Goal: Task Accomplishment & Management: Use online tool/utility

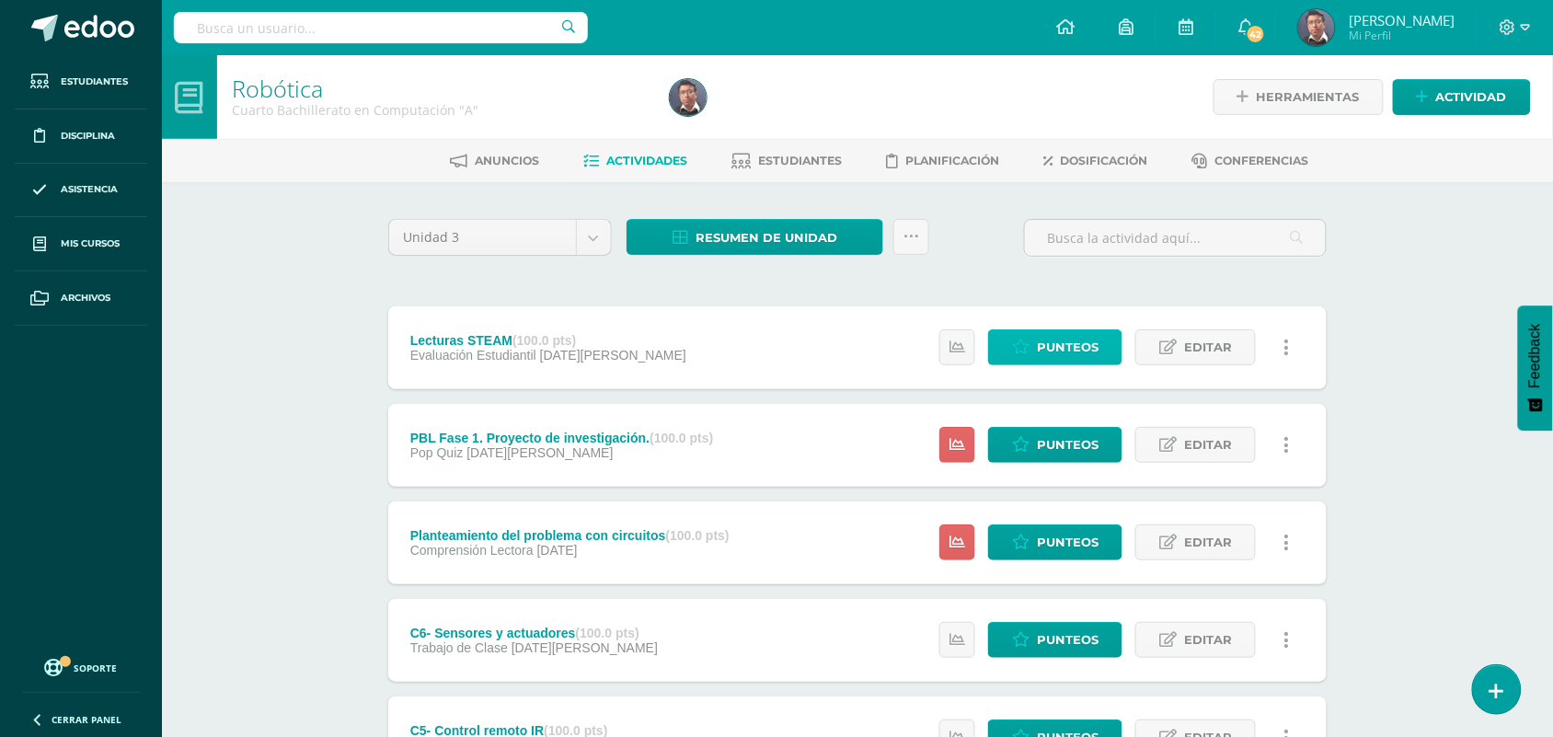
click at [1075, 347] on span "Punteos" at bounding box center [1068, 347] width 62 height 34
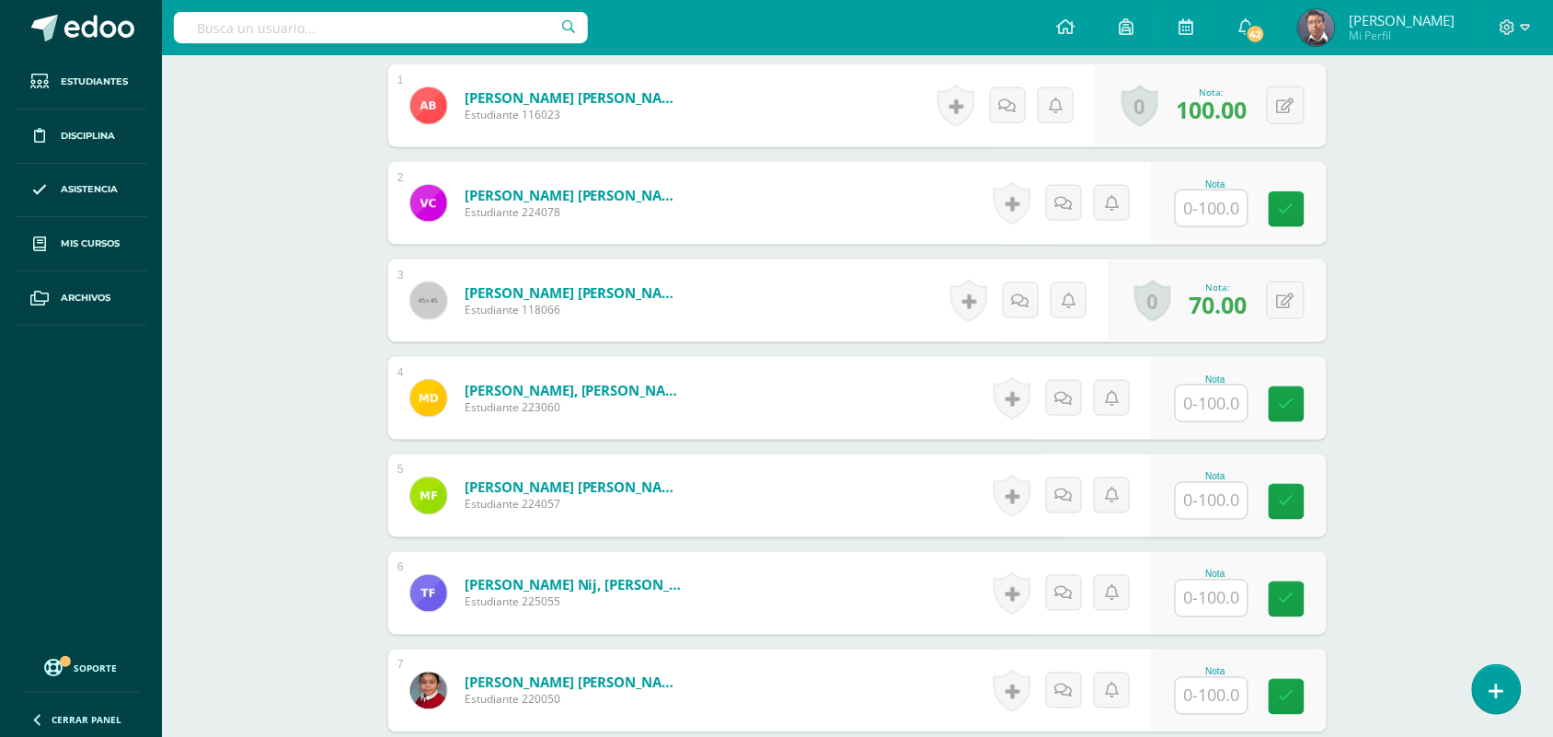
scroll to position [578, 0]
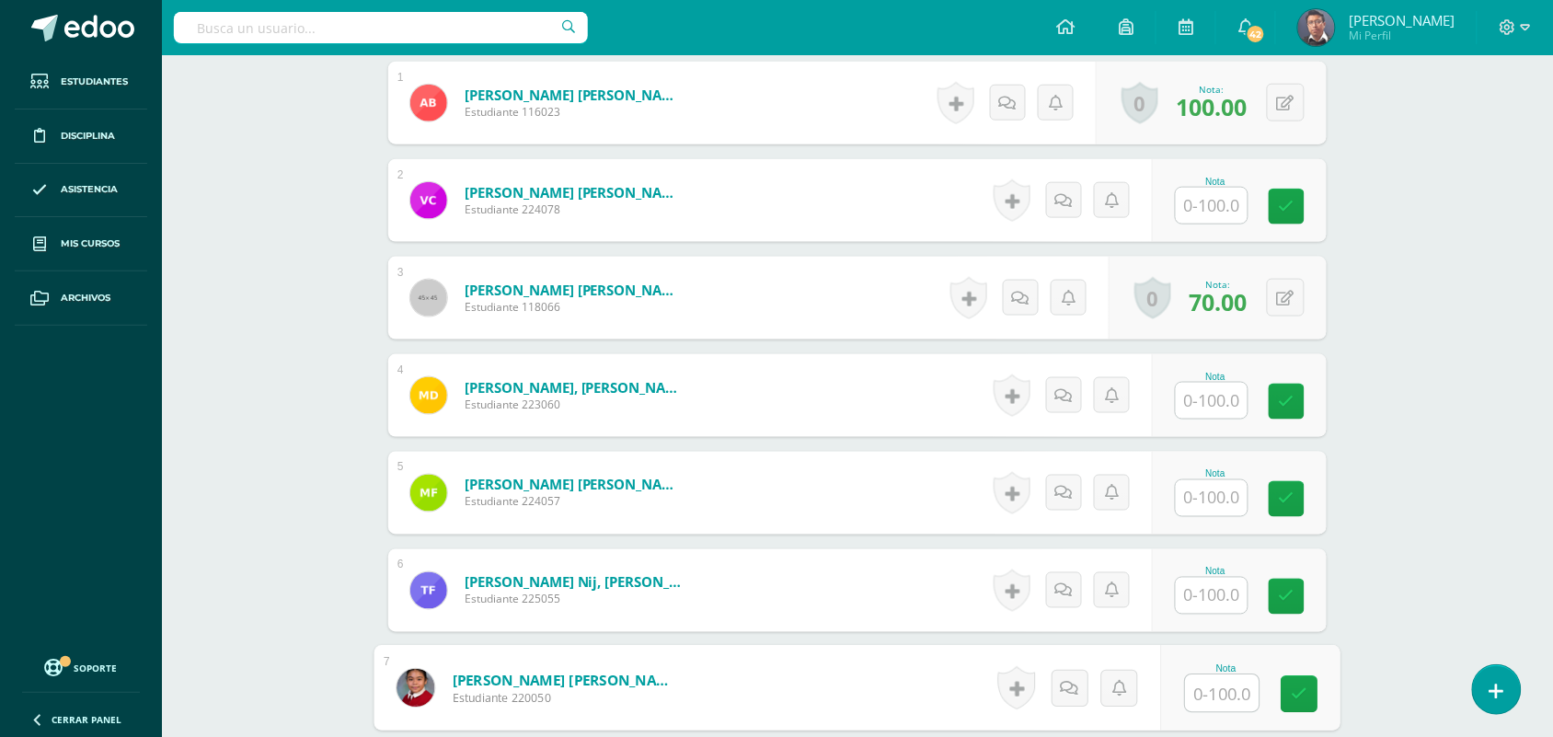
click at [1236, 692] on input "text" at bounding box center [1223, 693] width 74 height 37
type input "100"
